Goal: Task Accomplishment & Management: Use online tool/utility

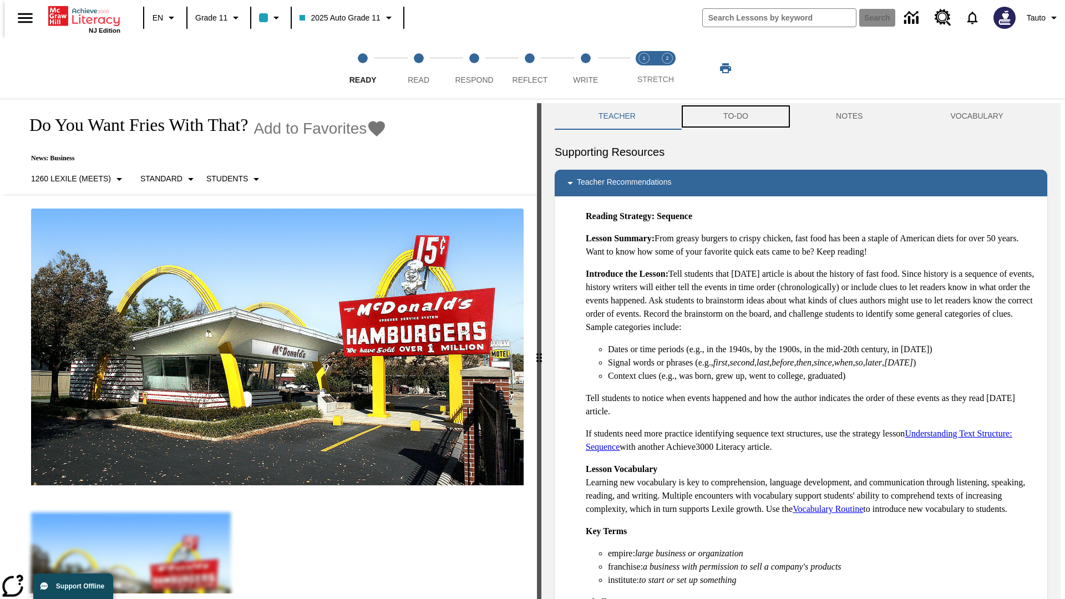
click at [735, 116] on button "TO-DO" at bounding box center [735, 116] width 113 height 27
